Goal: Check status: Check status

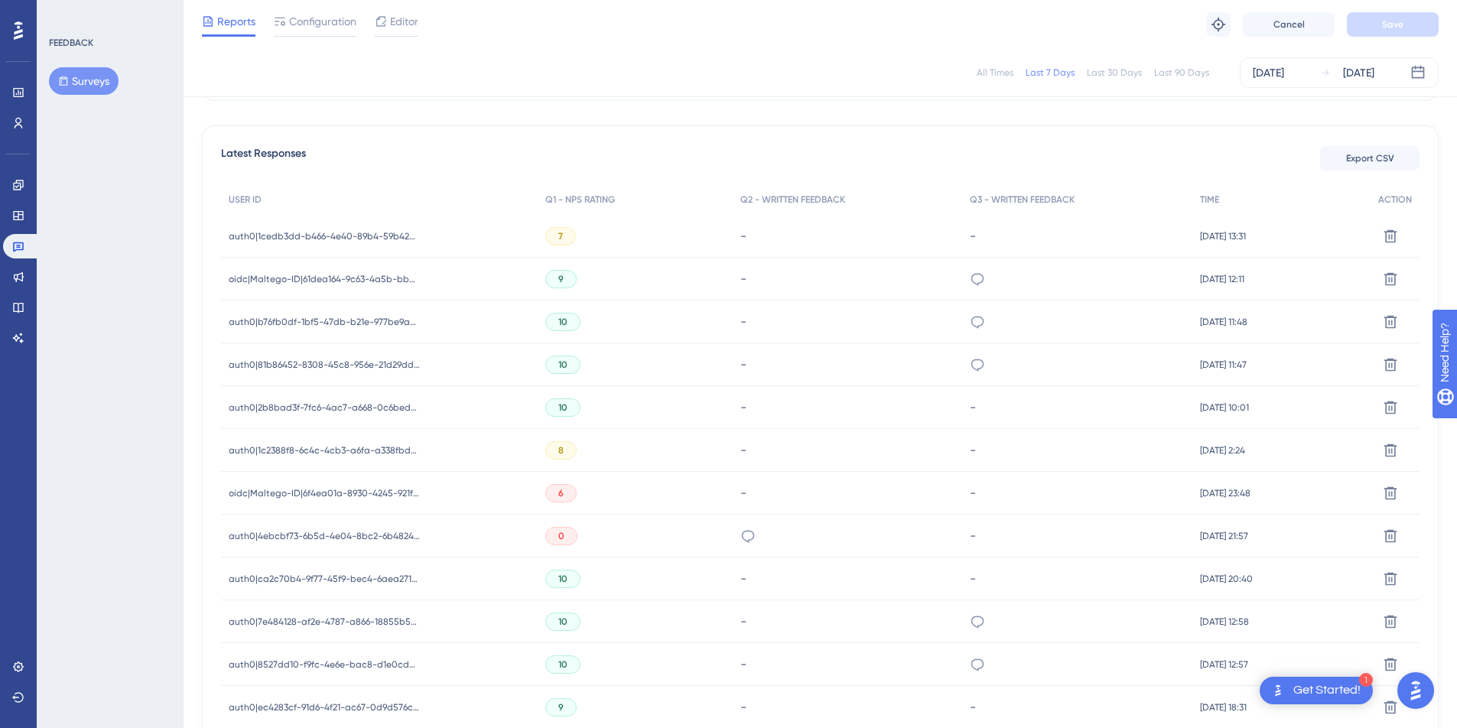
scroll to position [404, 0]
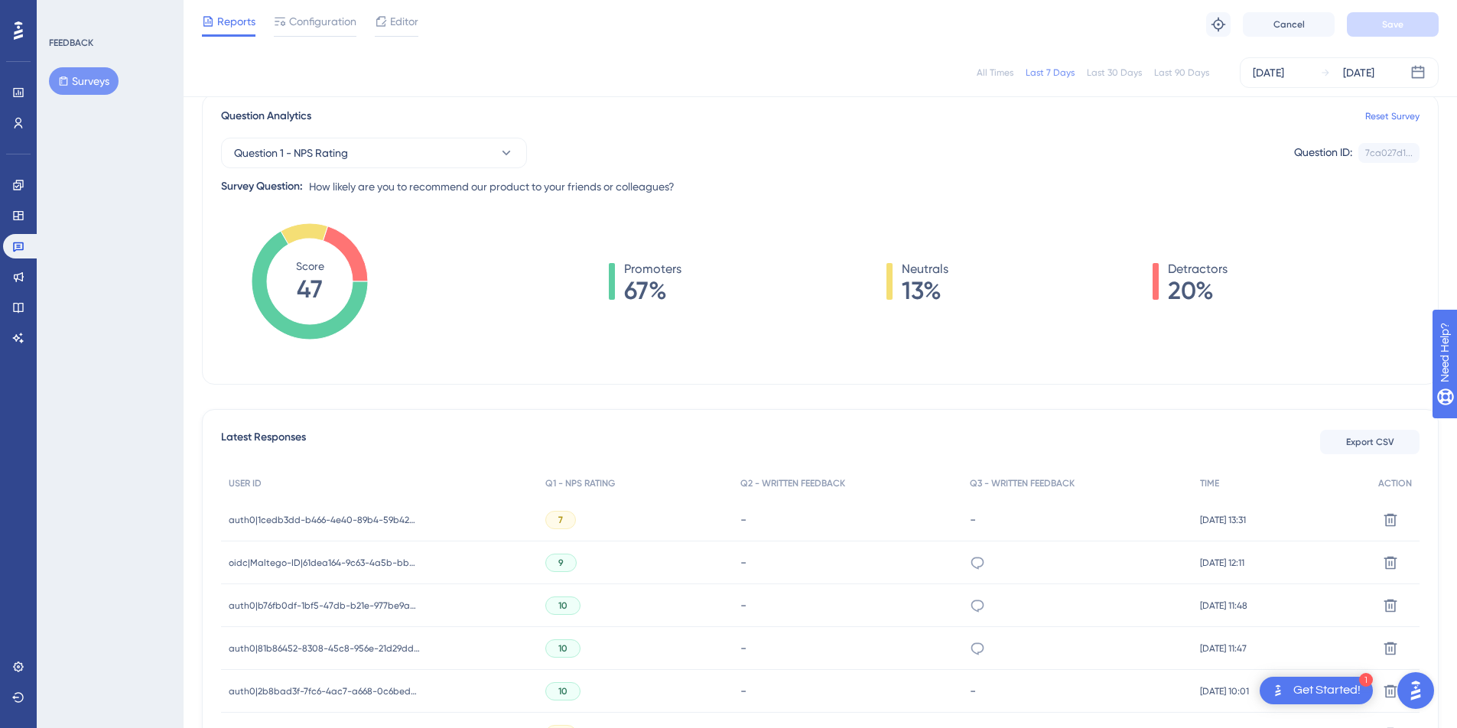
scroll to position [119, 0]
click at [1290, 83] on div "Oct 03 2025 Oct 09 2025" at bounding box center [1339, 72] width 199 height 31
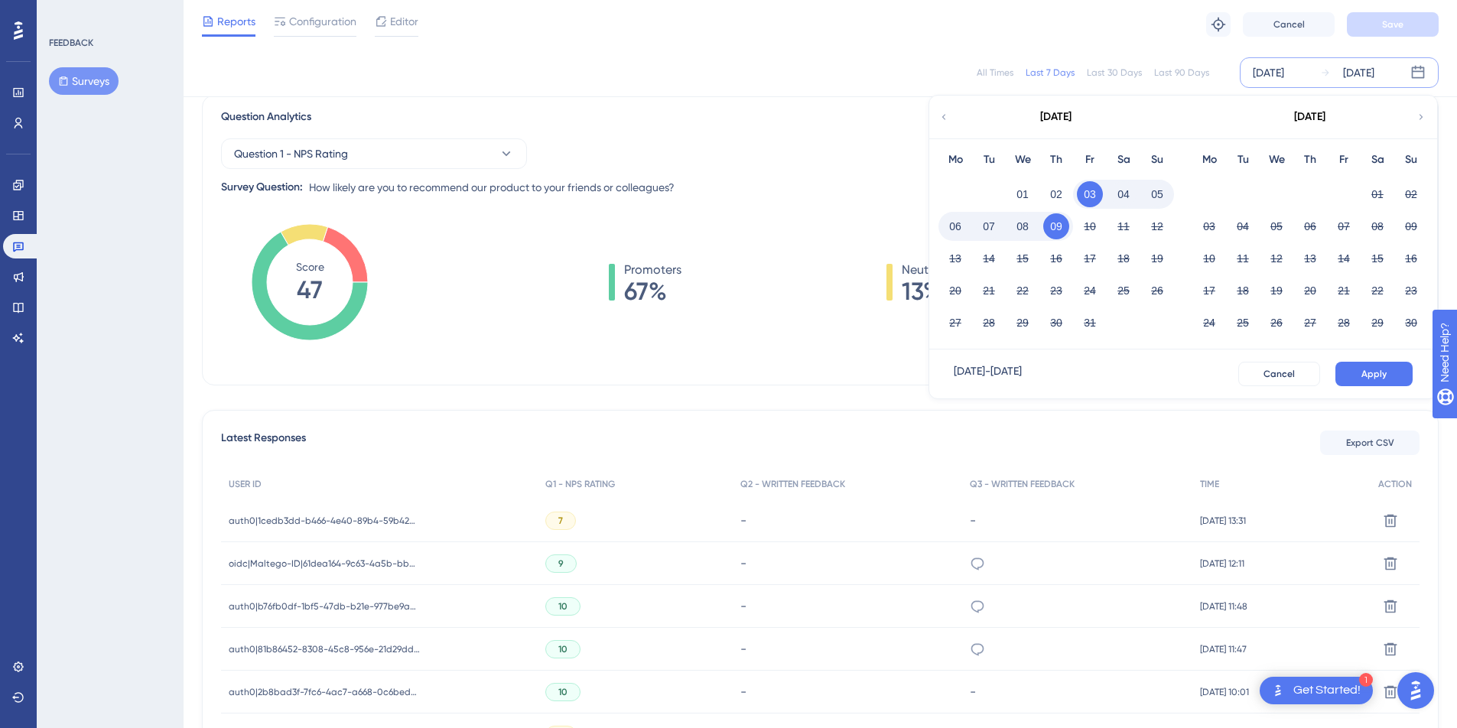
click at [1026, 228] on button "08" at bounding box center [1023, 226] width 26 height 26
click at [1380, 369] on span "Apply" at bounding box center [1373, 374] width 25 height 12
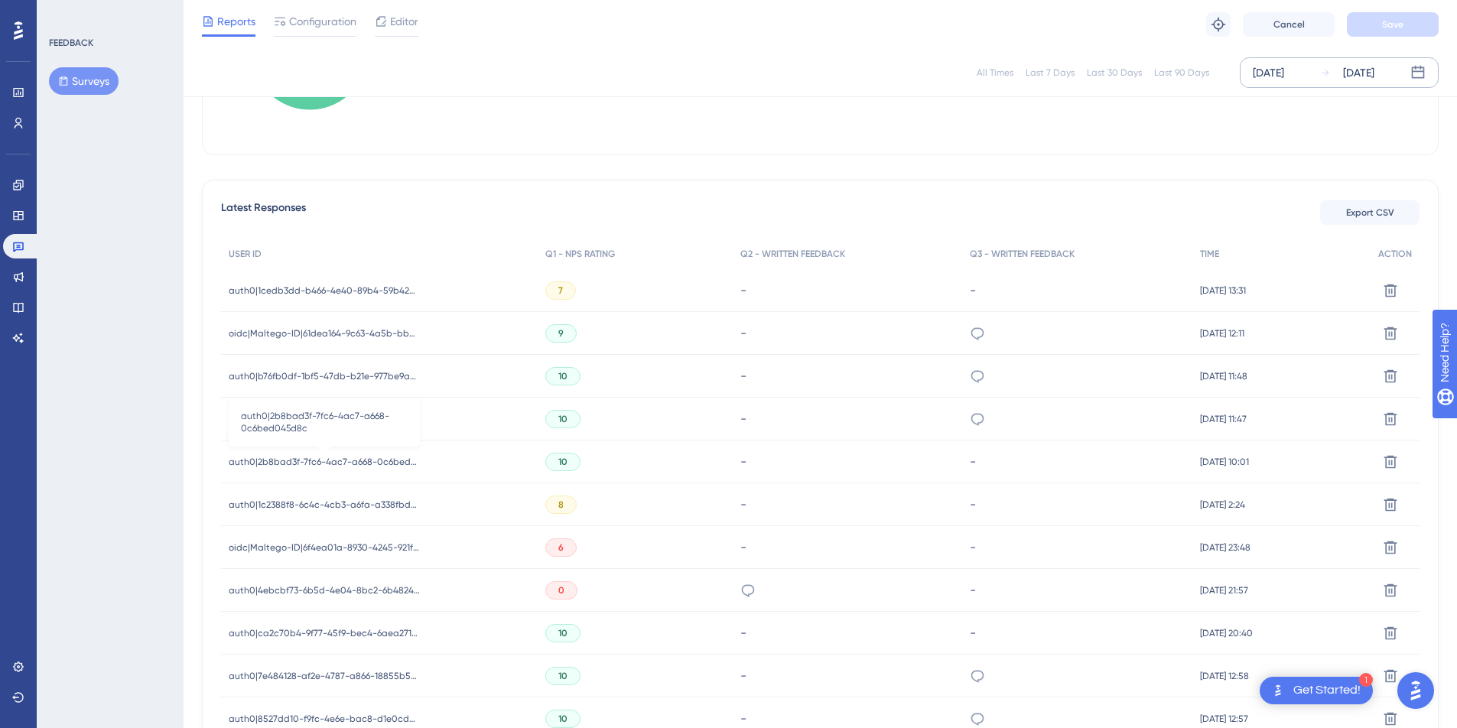
scroll to position [325, 0]
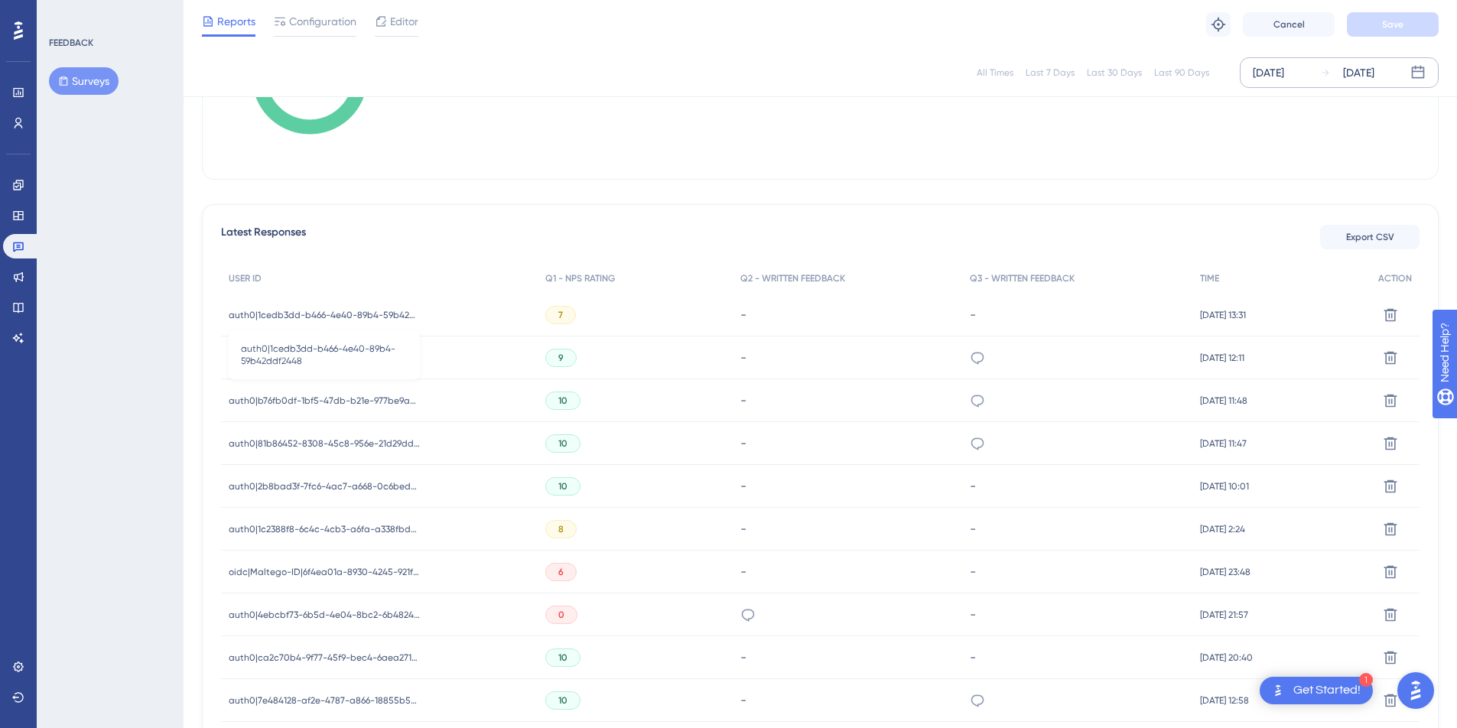
click at [342, 314] on span "auth0|1cedb3dd-b466-4e40-89b4-59b42ddf2448" at bounding box center [324, 315] width 191 height 12
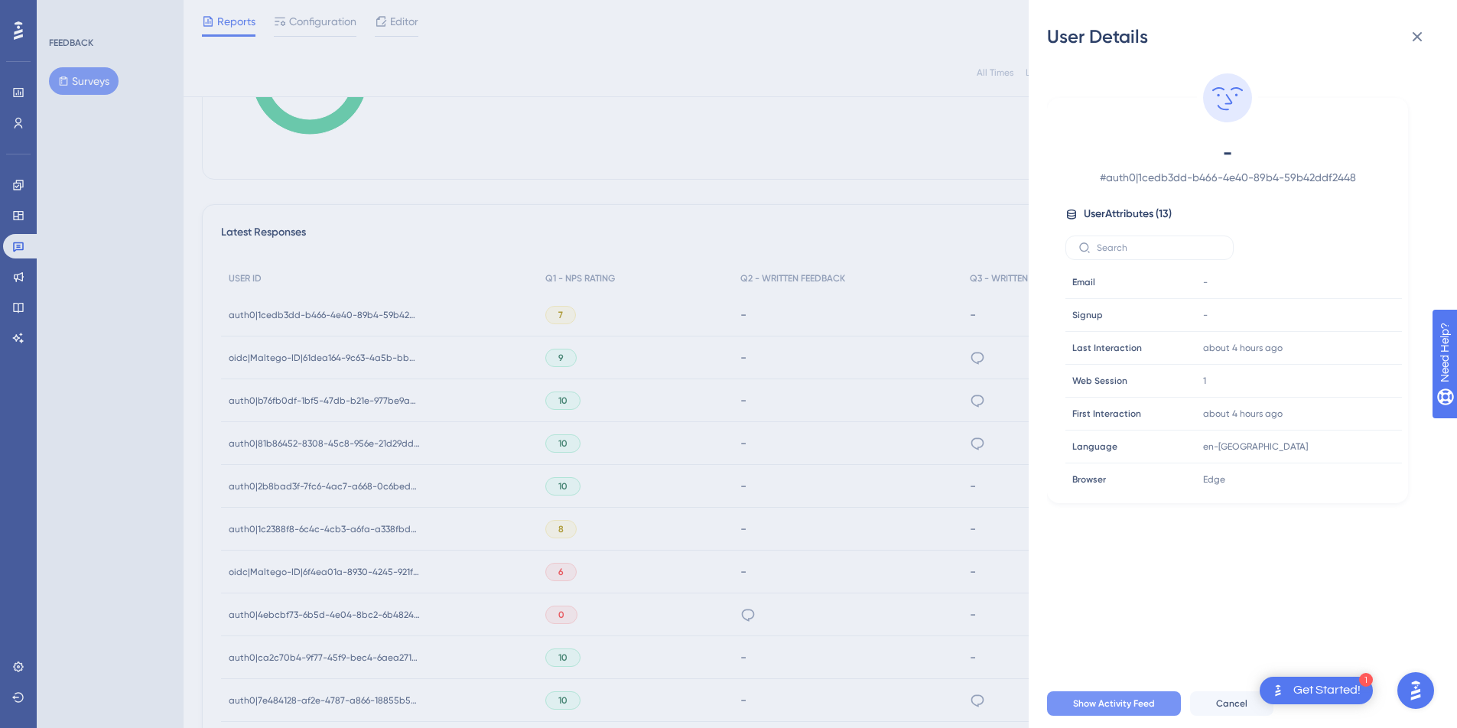
click at [1113, 716] on button "Show Activity Feed" at bounding box center [1114, 703] width 134 height 24
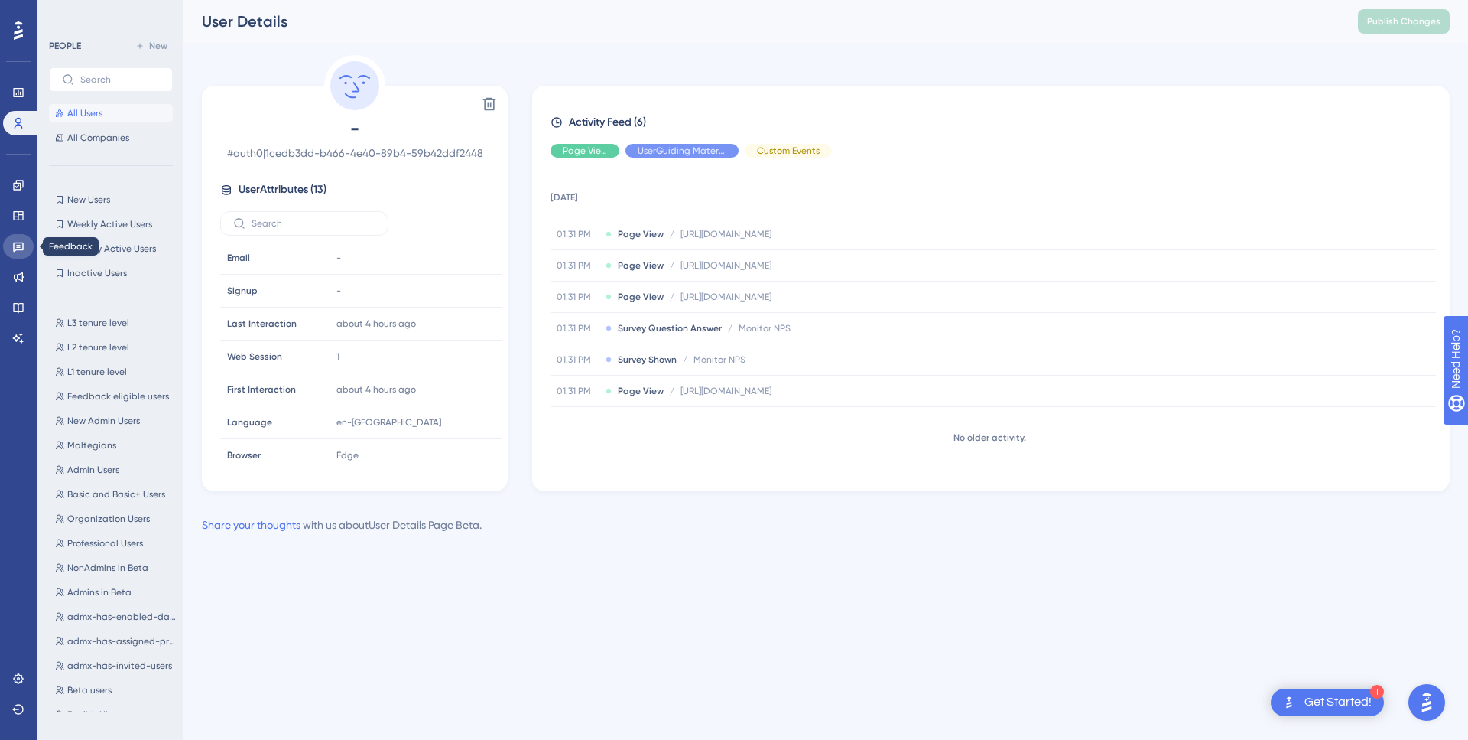
click at [20, 247] on icon at bounding box center [18, 247] width 11 height 10
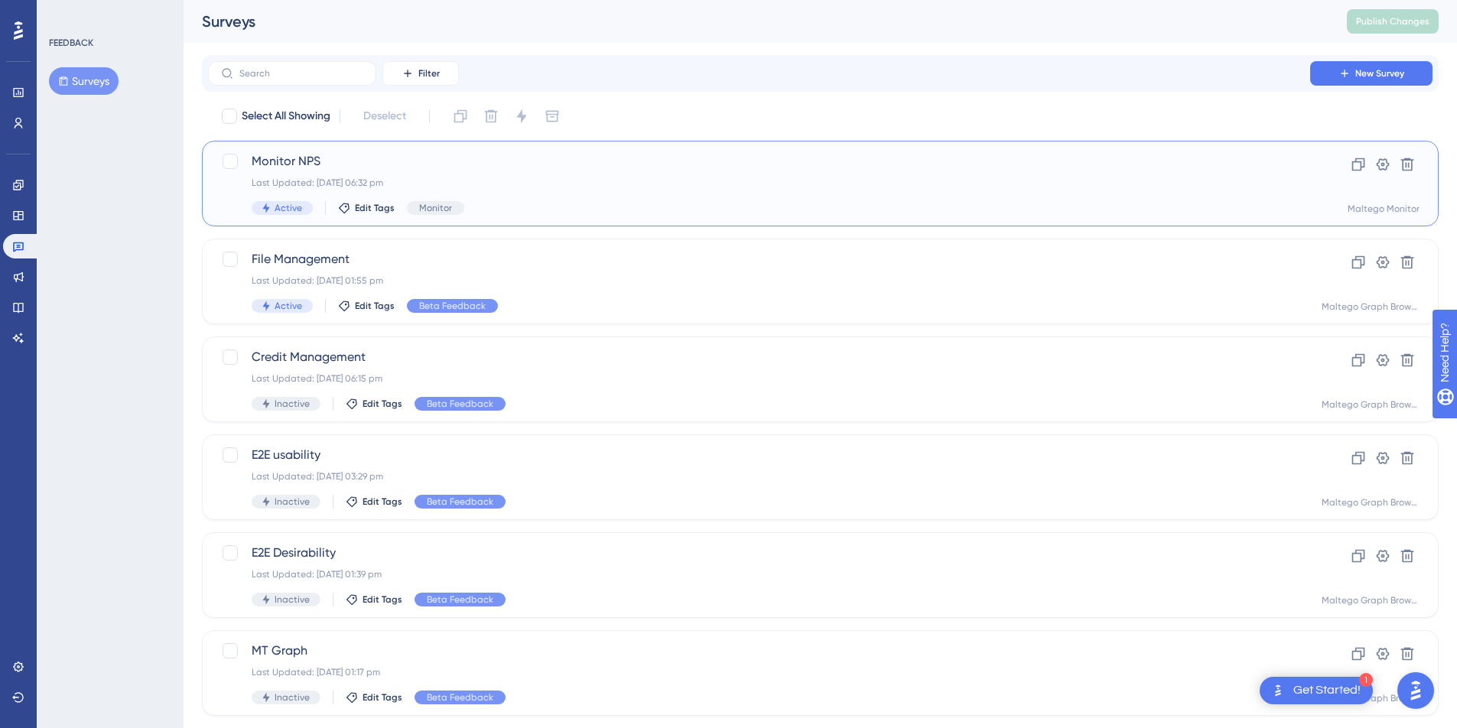
click at [624, 214] on div "Active Edit Tags Monitor" at bounding box center [759, 208] width 1015 height 14
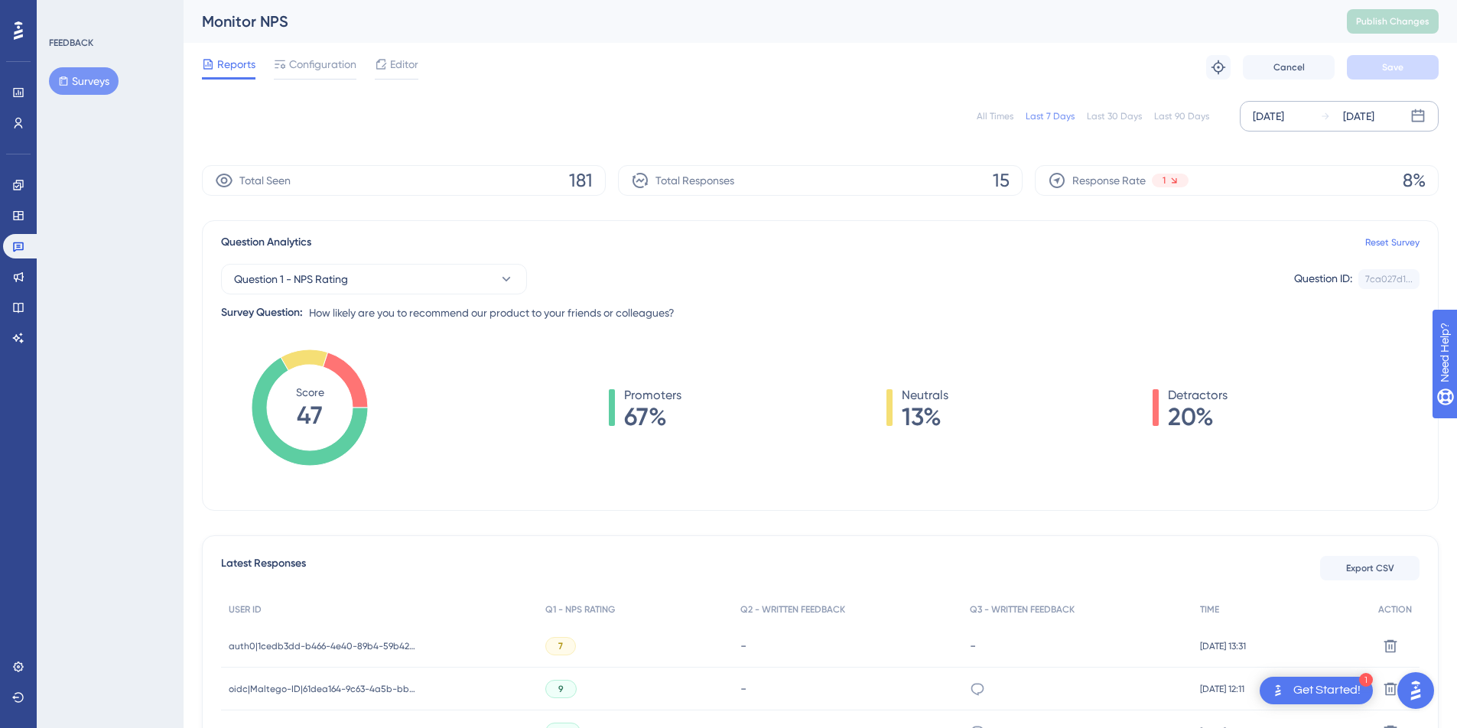
click at [1284, 117] on div "[DATE]" at bounding box center [1268, 116] width 31 height 18
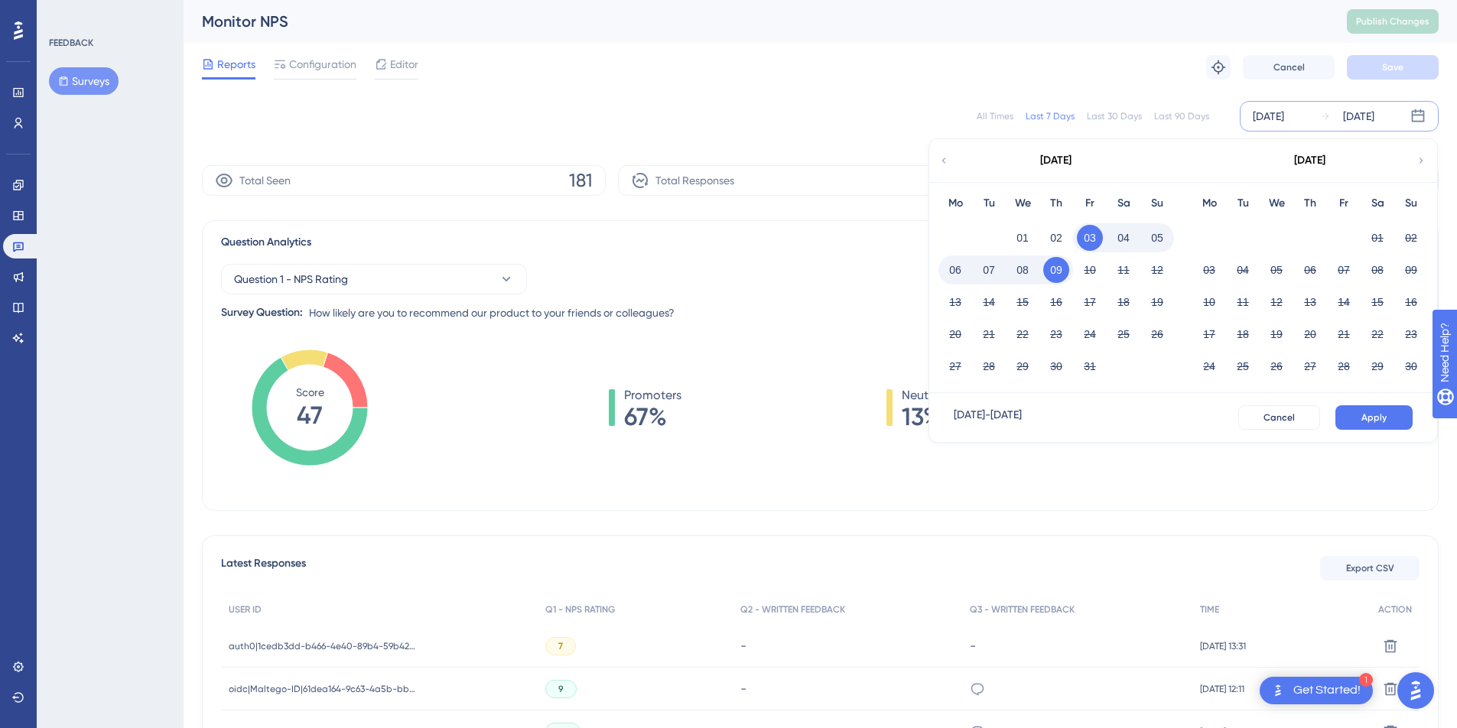
click at [1019, 277] on button "08" at bounding box center [1023, 270] width 26 height 26
click at [1357, 406] on button "Apply" at bounding box center [1373, 417] width 77 height 24
